Goal: Transaction & Acquisition: Purchase product/service

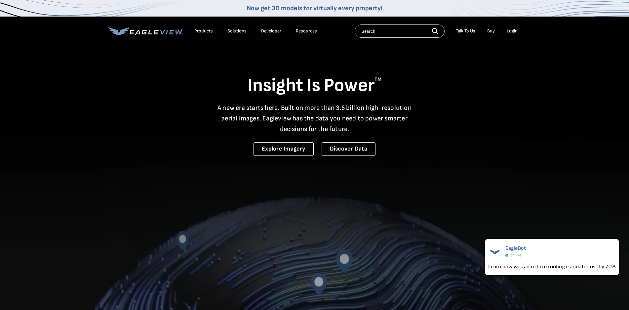
click at [515, 28] on div "Login" at bounding box center [512, 31] width 11 height 6
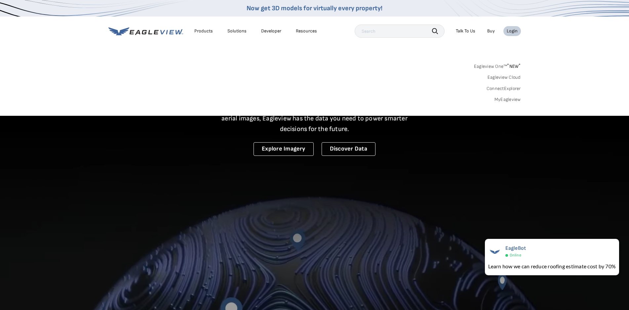
click at [507, 100] on link "MyEagleview" at bounding box center [507, 99] width 26 height 6
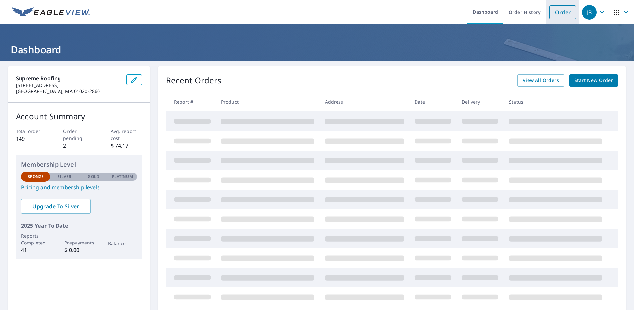
click at [559, 15] on link "Order" at bounding box center [562, 12] width 27 height 14
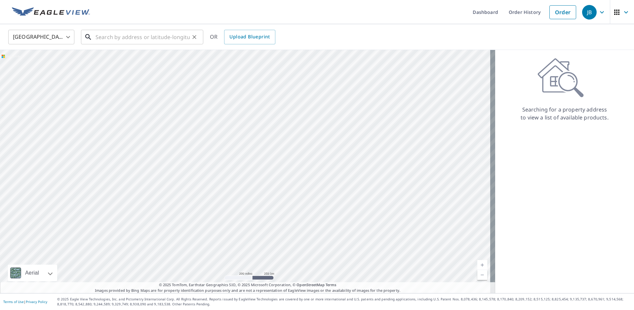
click at [155, 35] on input "text" at bounding box center [142, 37] width 94 height 19
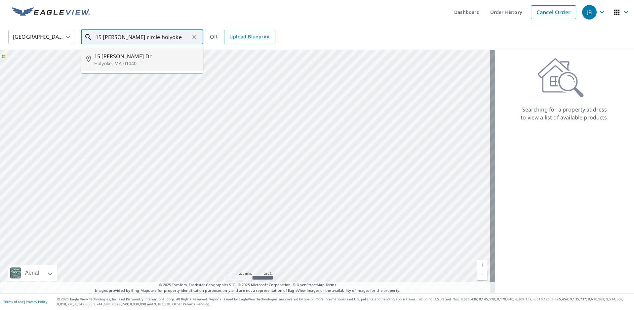
click at [112, 58] on span "15 Robert Dr" at bounding box center [146, 56] width 104 height 8
type input "15 Robert Dr Holyoke, MA 01040"
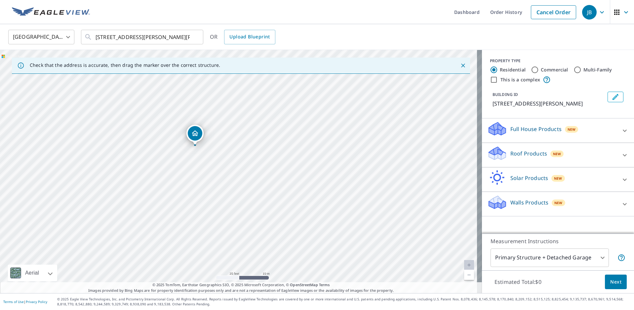
drag, startPoint x: 203, startPoint y: 170, endPoint x: 215, endPoint y: 194, distance: 27.3
click at [215, 194] on div "15 Robert Dr Holyoke, MA 01040" at bounding box center [241, 171] width 482 height 243
click at [582, 155] on div "Roof Products New" at bounding box center [552, 154] width 130 height 19
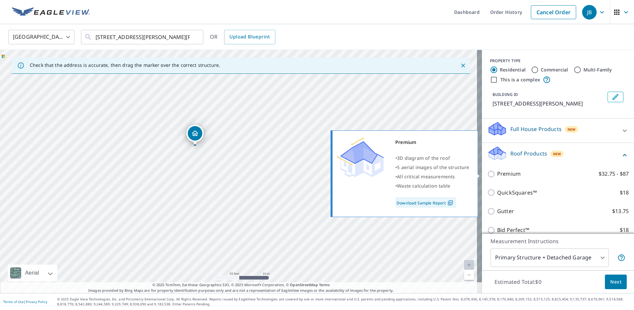
click at [489, 174] on input "Premium $32.75 - $87" at bounding box center [492, 174] width 10 height 8
checkbox input "true"
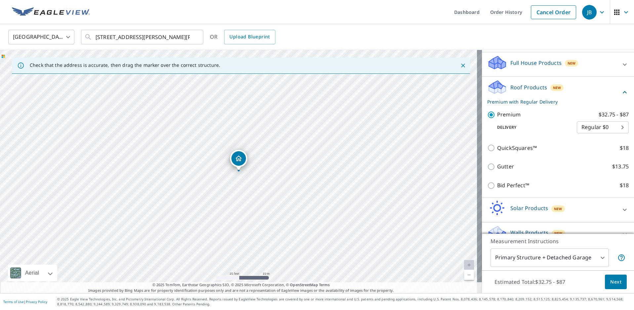
scroll to position [79, 0]
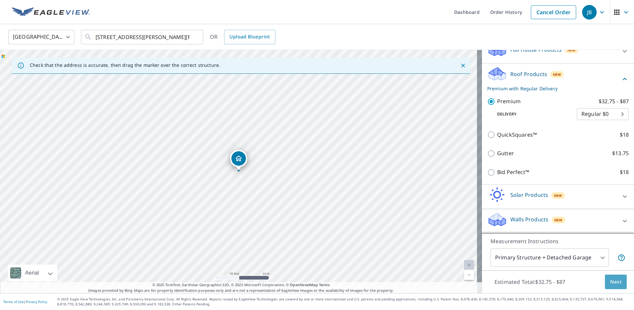
click at [607, 285] on button "Next" at bounding box center [616, 281] width 22 height 15
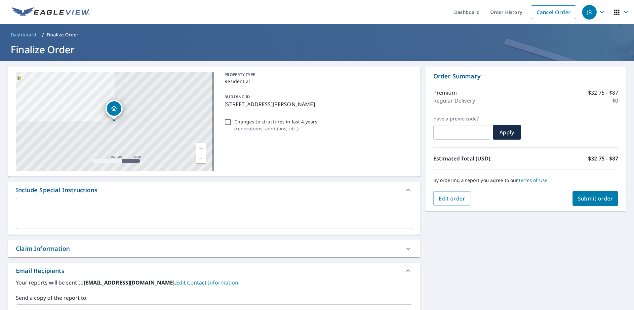
click at [597, 198] on span "Submit order" at bounding box center [595, 198] width 35 height 7
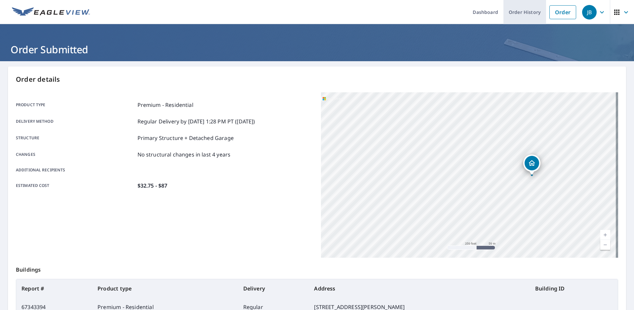
click at [513, 12] on link "Order History" at bounding box center [524, 12] width 43 height 24
